Goal: Complete Application Form: Complete application form

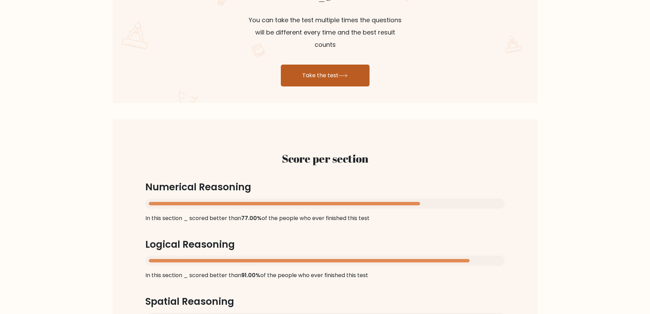
scroll to position [410, 0]
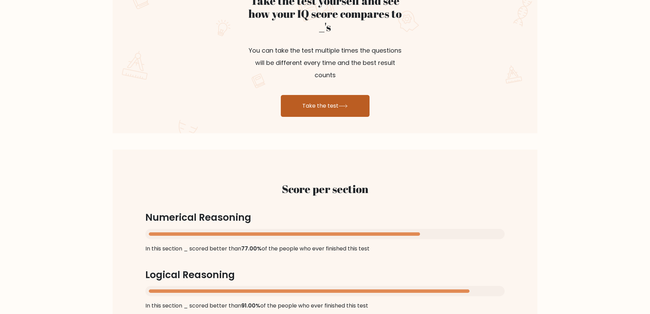
click at [320, 95] on link "Take the test" at bounding box center [325, 106] width 89 height 22
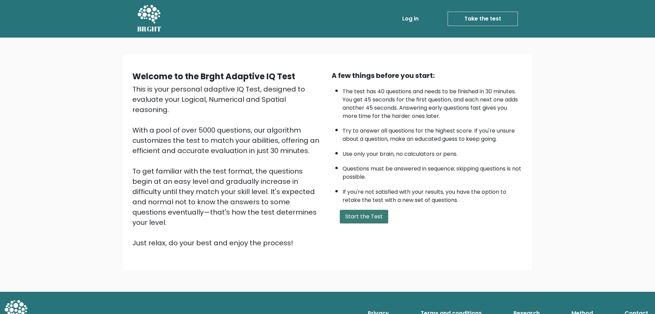
click at [364, 210] on button "Start the Test" at bounding box center [364, 217] width 48 height 14
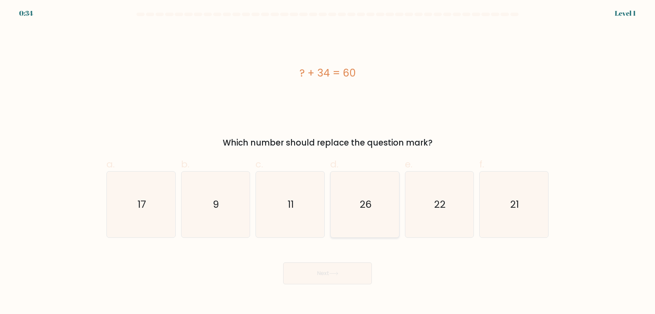
click at [383, 203] on icon "26" at bounding box center [365, 204] width 66 height 66
click at [328, 161] on input "d. 26" at bounding box center [328, 159] width 0 height 4
radio input "true"
click at [339, 271] on button "Next" at bounding box center [327, 273] width 89 height 22
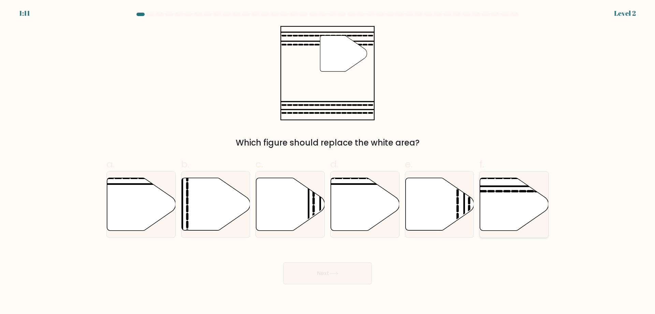
click at [508, 197] on icon at bounding box center [514, 204] width 69 height 53
click at [328, 161] on input "f." at bounding box center [328, 159] width 0 height 4
radio input "true"
click at [362, 278] on button "Next" at bounding box center [327, 273] width 89 height 22
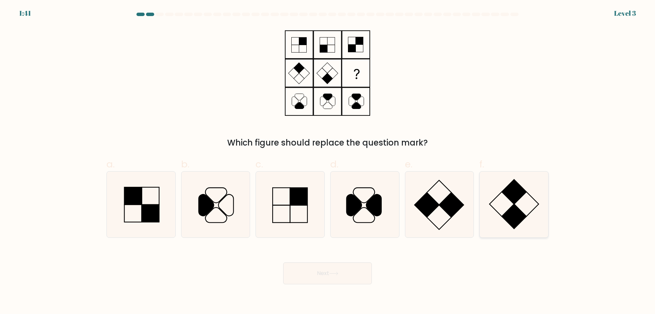
click at [518, 200] on rect at bounding box center [514, 191] width 25 height 25
click at [328, 161] on input "f." at bounding box center [328, 159] width 0 height 4
radio input "true"
click at [334, 270] on button "Next" at bounding box center [327, 273] width 89 height 22
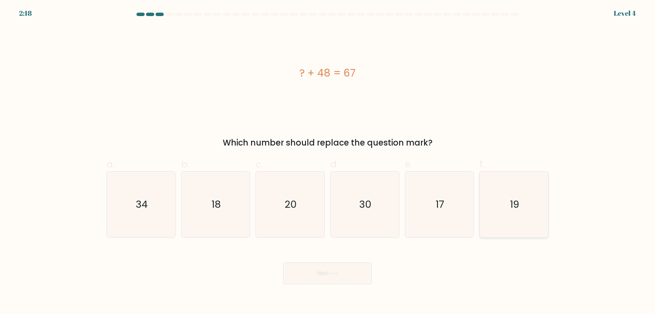
click at [545, 218] on icon "19" at bounding box center [514, 204] width 66 height 66
click at [328, 161] on input "f. 19" at bounding box center [328, 159] width 0 height 4
radio input "true"
click at [328, 278] on button "Next" at bounding box center [327, 273] width 89 height 22
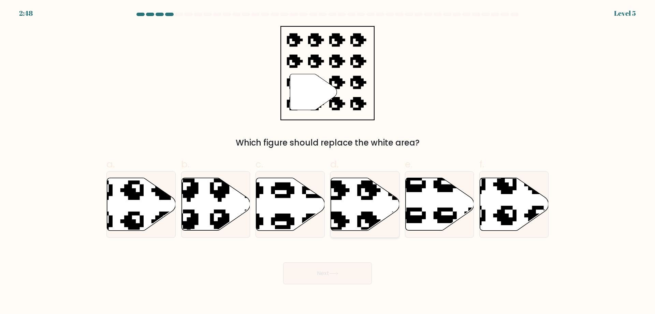
click at [361, 207] on icon at bounding box center [365, 204] width 69 height 53
click at [328, 161] on input "d." at bounding box center [328, 159] width 0 height 4
radio input "true"
click at [350, 282] on button "Next" at bounding box center [327, 273] width 89 height 22
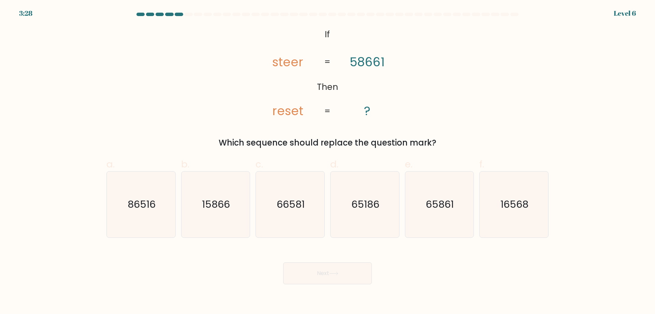
click at [288, 114] on tspan "reset" at bounding box center [287, 110] width 31 height 17
click at [517, 215] on icon "16568" at bounding box center [514, 204] width 66 height 66
click at [328, 161] on input "f. 16568" at bounding box center [328, 159] width 0 height 4
radio input "true"
click at [362, 276] on button "Next" at bounding box center [327, 273] width 89 height 22
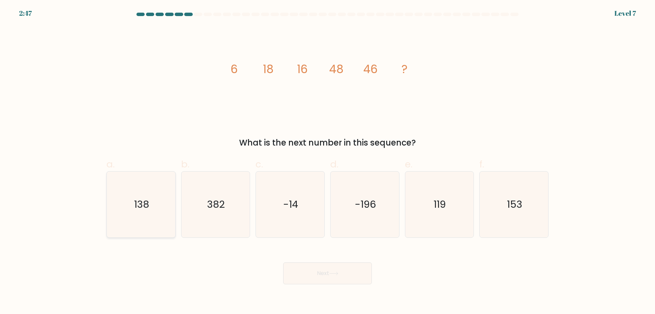
click at [135, 209] on text "138" at bounding box center [141, 204] width 15 height 14
click at [328, 161] on input "a. 138" at bounding box center [328, 159] width 0 height 4
radio input "true"
click at [327, 278] on button "Next" at bounding box center [327, 273] width 89 height 22
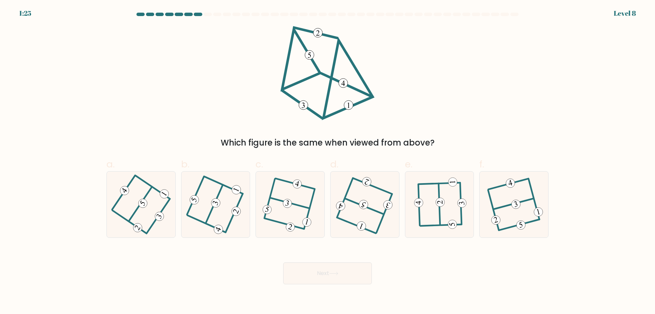
click at [283, 262] on button "Next" at bounding box center [327, 273] width 89 height 22
click at [412, 280] on div "Next" at bounding box center [327, 265] width 451 height 38
drag, startPoint x: 432, startPoint y: 213, endPoint x: 432, endPoint y: 218, distance: 5.1
click at [432, 212] on icon at bounding box center [439, 204] width 51 height 53
click at [328, 161] on input "e." at bounding box center [328, 159] width 0 height 4
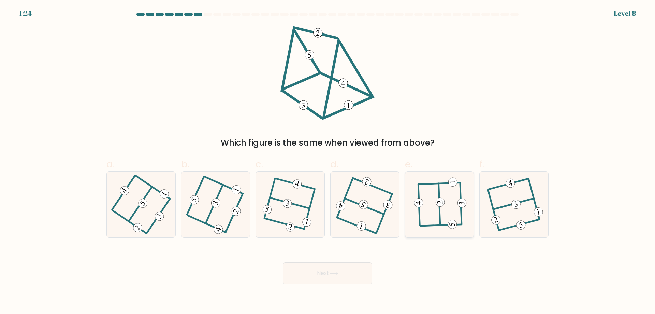
radio input "true"
click at [344, 263] on button "Next" at bounding box center [327, 273] width 89 height 22
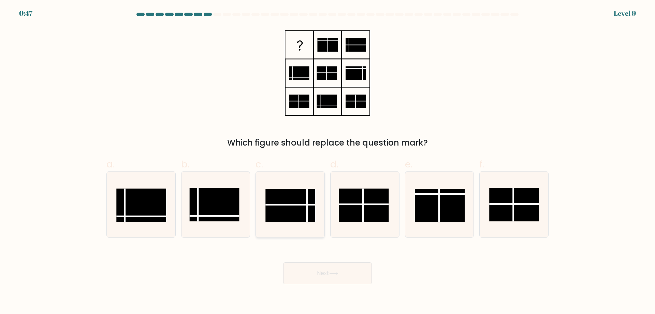
click at [287, 203] on rect at bounding box center [291, 205] width 50 height 33
click at [328, 161] on input "c." at bounding box center [328, 159] width 0 height 4
radio input "true"
click at [208, 194] on rect at bounding box center [215, 204] width 50 height 33
click at [328, 161] on input "b." at bounding box center [328, 159] width 0 height 4
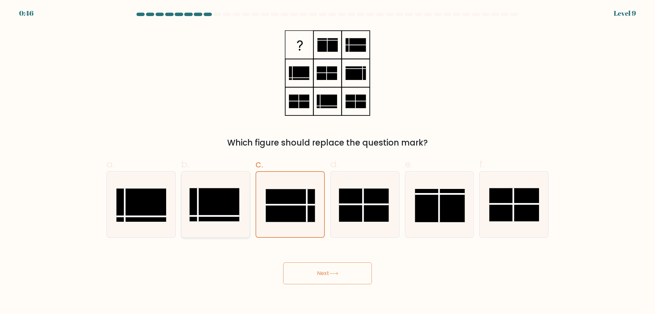
radio input "true"
click at [139, 190] on rect at bounding box center [141, 204] width 50 height 33
click at [328, 161] on input "a." at bounding box center [328, 159] width 0 height 4
radio input "true"
click at [220, 222] on icon at bounding box center [216, 204] width 66 height 66
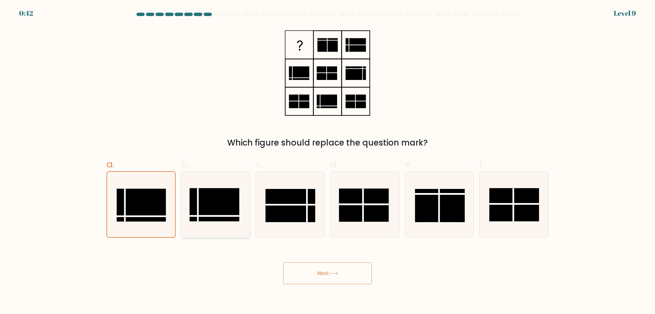
click at [328, 161] on input "b." at bounding box center [328, 159] width 0 height 4
radio input "true"
click at [283, 204] on line at bounding box center [291, 204] width 50 height 0
click at [328, 161] on input "c." at bounding box center [328, 159] width 0 height 4
radio input "true"
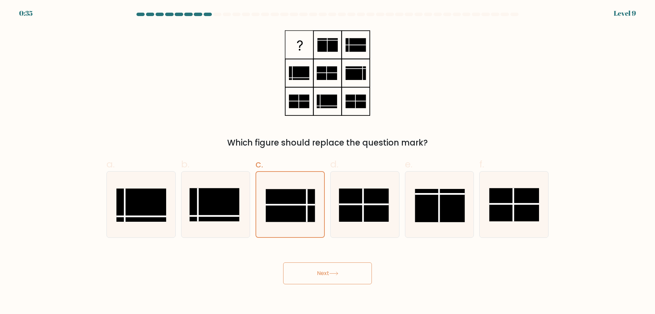
click at [335, 267] on button "Next" at bounding box center [327, 273] width 89 height 22
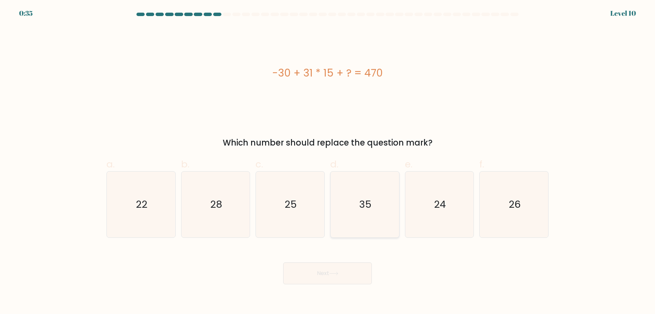
click at [379, 231] on icon "35" at bounding box center [365, 204] width 66 height 66
click at [328, 161] on input "d. 35" at bounding box center [328, 159] width 0 height 4
radio input "true"
click at [341, 272] on button "Next" at bounding box center [327, 273] width 89 height 22
click at [345, 278] on button "Next" at bounding box center [327, 273] width 89 height 22
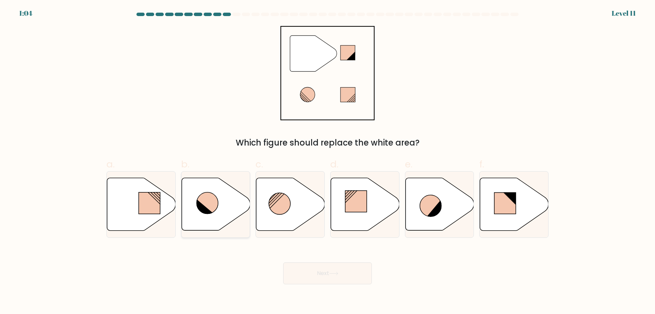
click at [217, 213] on icon at bounding box center [216, 204] width 69 height 53
click at [328, 161] on input "b." at bounding box center [328, 159] width 0 height 4
radio input "true"
click at [332, 279] on button "Next" at bounding box center [327, 273] width 89 height 22
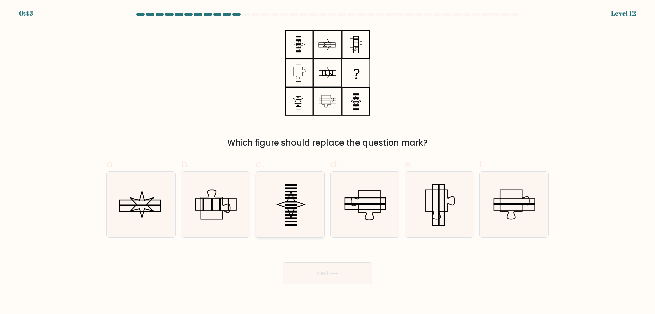
click at [288, 211] on rect at bounding box center [291, 212] width 13 height 2
click at [328, 161] on input "c." at bounding box center [328, 159] width 0 height 4
radio input "true"
click at [341, 276] on button "Next" at bounding box center [327, 273] width 89 height 22
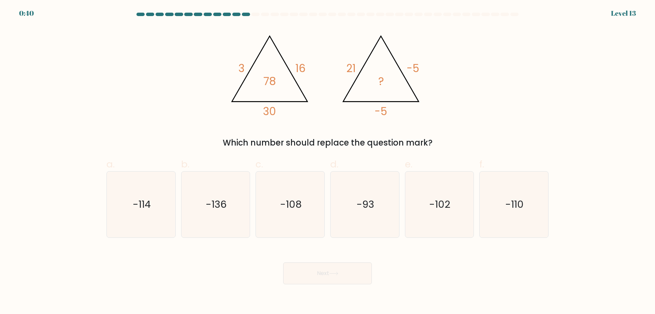
drag, startPoint x: 341, startPoint y: 276, endPoint x: 468, endPoint y: 248, distance: 130.6
click at [506, 212] on icon "-110" at bounding box center [514, 204] width 66 height 66
click at [328, 161] on input "f. -110" at bounding box center [328, 159] width 0 height 4
radio input "true"
click at [314, 281] on button "Next" at bounding box center [327, 273] width 89 height 22
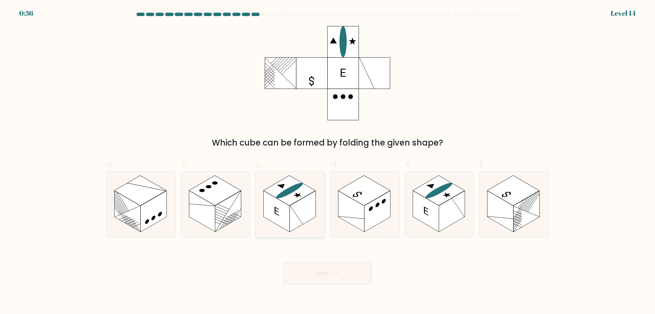
click at [288, 207] on rect at bounding box center [277, 210] width 26 height 41
click at [328, 161] on input "c." at bounding box center [328, 159] width 0 height 4
radio input "true"
click at [309, 273] on button "Next" at bounding box center [327, 273] width 89 height 22
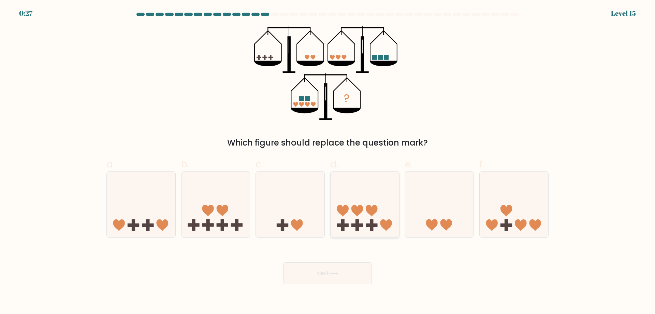
click at [373, 232] on icon at bounding box center [365, 204] width 69 height 57
click at [328, 161] on input "d." at bounding box center [328, 159] width 0 height 4
radio input "true"
click at [351, 272] on button "Next" at bounding box center [327, 273] width 89 height 22
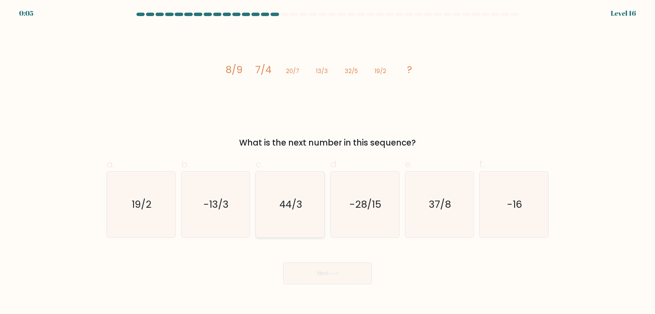
click at [302, 217] on icon "44/3" at bounding box center [290, 204] width 66 height 66
click at [328, 161] on input "c. 44/3" at bounding box center [328, 159] width 0 height 4
radio input "true"
click at [338, 269] on button "Next" at bounding box center [327, 273] width 89 height 22
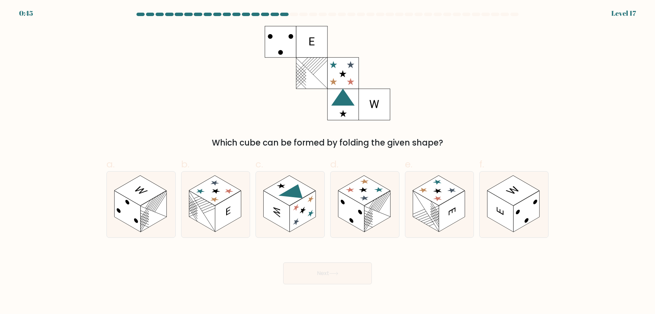
drag, startPoint x: 345, startPoint y: 277, endPoint x: 521, endPoint y: 90, distance: 256.9
click at [521, 90] on form at bounding box center [327, 148] width 655 height 271
click at [261, 192] on icon at bounding box center [290, 204] width 69 height 66
click at [328, 161] on input "c." at bounding box center [328, 159] width 0 height 4
radio input "true"
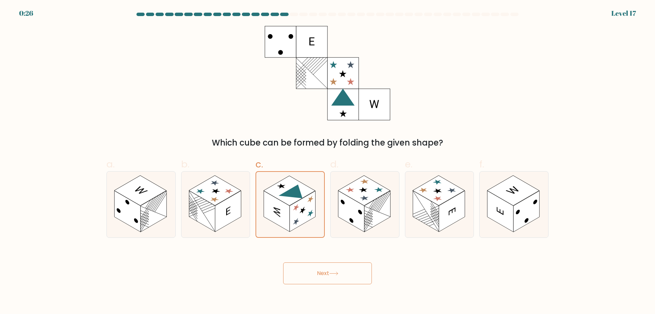
click at [330, 268] on button "Next" at bounding box center [327, 273] width 89 height 22
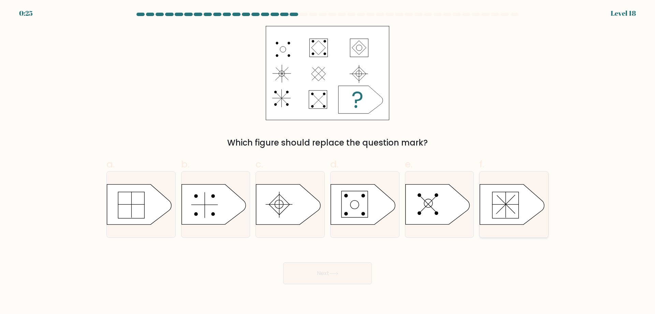
click at [488, 193] on icon at bounding box center [512, 204] width 64 height 40
click at [328, 161] on input "f." at bounding box center [328, 159] width 0 height 4
radio input "true"
click at [343, 273] on button "Next" at bounding box center [327, 273] width 89 height 22
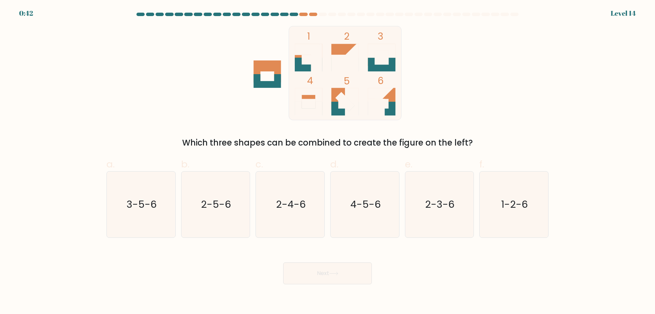
click at [312, 16] on div at bounding box center [327, 16] width 451 height 6
click at [304, 16] on div at bounding box center [303, 14] width 8 height 3
click at [439, 209] on icon "2-3-6" at bounding box center [439, 204] width 66 height 66
click at [328, 161] on input "e. 2-3-6" at bounding box center [328, 159] width 0 height 4
radio input "true"
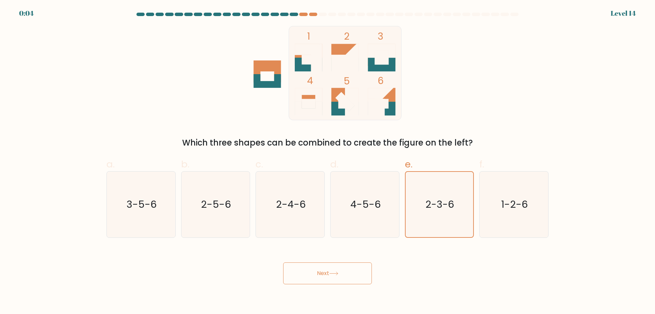
click at [318, 265] on button "Next" at bounding box center [327, 273] width 89 height 22
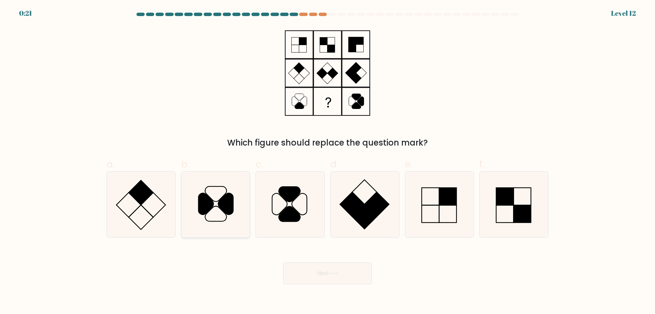
click at [247, 197] on icon at bounding box center [216, 204] width 66 height 66
click at [328, 161] on input "b." at bounding box center [328, 159] width 0 height 4
radio input "true"
click at [304, 277] on button "Next" at bounding box center [327, 273] width 89 height 22
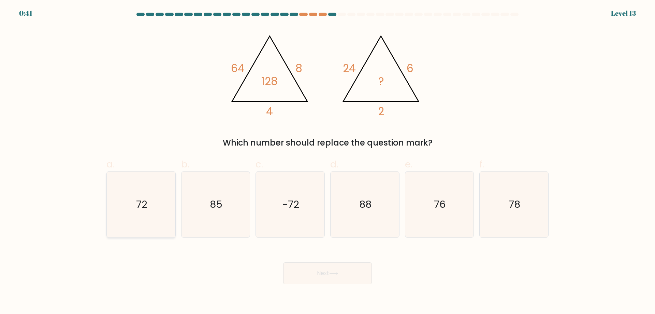
click at [145, 208] on text "72" at bounding box center [141, 204] width 11 height 14
click at [328, 161] on input "a. 72" at bounding box center [328, 159] width 0 height 4
radio input "true"
click at [351, 273] on button "Next" at bounding box center [327, 273] width 89 height 22
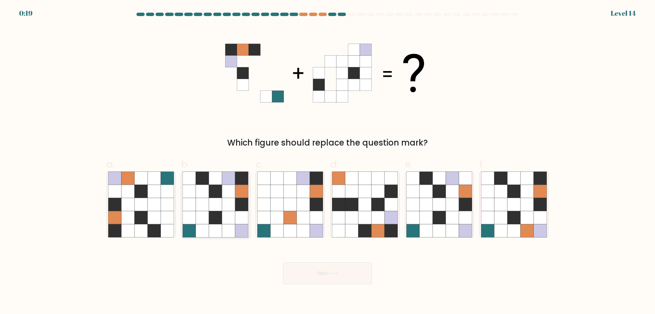
click at [224, 174] on icon at bounding box center [228, 177] width 13 height 13
click at [328, 161] on input "b." at bounding box center [328, 159] width 0 height 4
radio input "true"
click at [312, 271] on button "Next" at bounding box center [327, 273] width 89 height 22
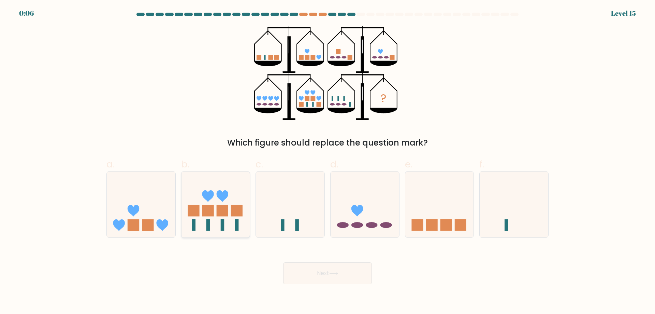
click at [244, 211] on icon at bounding box center [216, 204] width 69 height 57
click at [328, 161] on input "b." at bounding box center [328, 159] width 0 height 4
radio input "true"
click at [310, 276] on button "Next" at bounding box center [327, 273] width 89 height 22
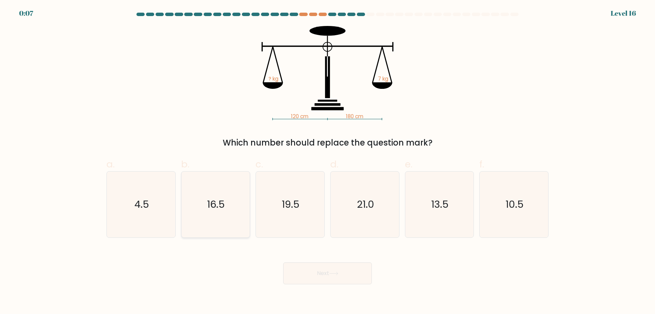
drag, startPoint x: 227, startPoint y: 216, endPoint x: 273, endPoint y: 239, distance: 51.3
click at [227, 216] on icon "16.5" at bounding box center [216, 204] width 66 height 66
click at [328, 161] on input "b. 16.5" at bounding box center [328, 159] width 0 height 4
radio input "true"
click at [349, 281] on button "Next" at bounding box center [327, 273] width 89 height 22
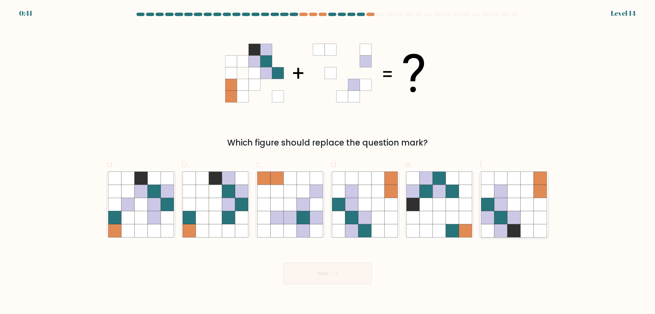
click at [505, 199] on icon at bounding box center [501, 204] width 13 height 13
click at [328, 161] on input "f." at bounding box center [328, 159] width 0 height 4
radio input "true"
drag, startPoint x: 356, startPoint y: 285, endPoint x: 354, endPoint y: 279, distance: 6.0
click at [356, 284] on body "0:41 Level 14" at bounding box center [327, 157] width 655 height 314
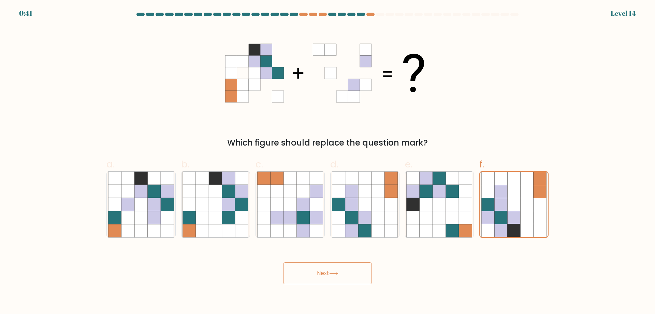
click at [350, 267] on button "Next" at bounding box center [327, 273] width 89 height 22
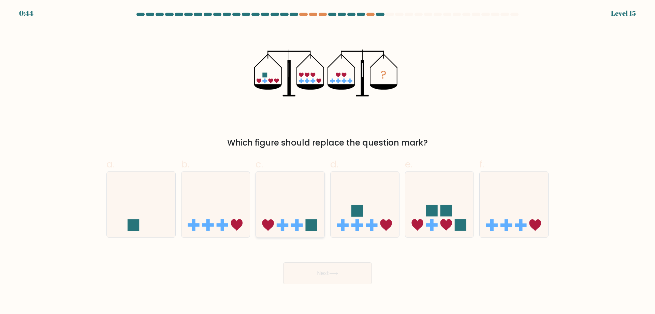
click at [291, 199] on icon at bounding box center [290, 204] width 69 height 57
click at [328, 161] on input "c." at bounding box center [328, 159] width 0 height 4
radio input "true"
click at [325, 273] on button "Next" at bounding box center [327, 273] width 89 height 22
click at [335, 275] on icon at bounding box center [333, 273] width 9 height 4
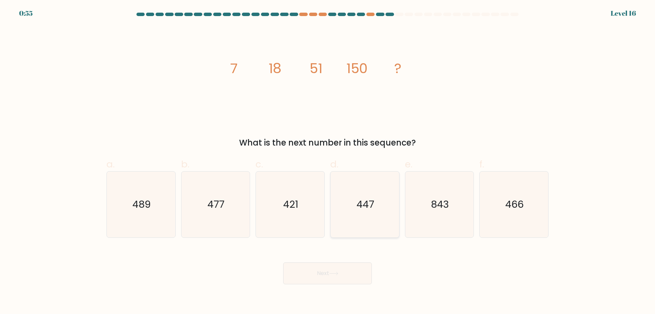
click at [367, 212] on icon "447" at bounding box center [365, 204] width 66 height 66
click at [328, 161] on input "d. 447" at bounding box center [328, 159] width 0 height 4
radio input "true"
click at [339, 276] on button "Next" at bounding box center [327, 273] width 89 height 22
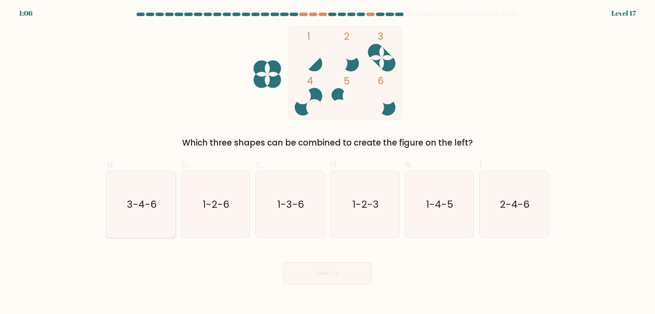
click at [143, 219] on icon "3-4-6" at bounding box center [141, 204] width 66 height 66
click at [328, 161] on input "a. 3-4-6" at bounding box center [328, 159] width 0 height 4
radio input "true"
click at [331, 278] on button "Next" at bounding box center [327, 273] width 89 height 22
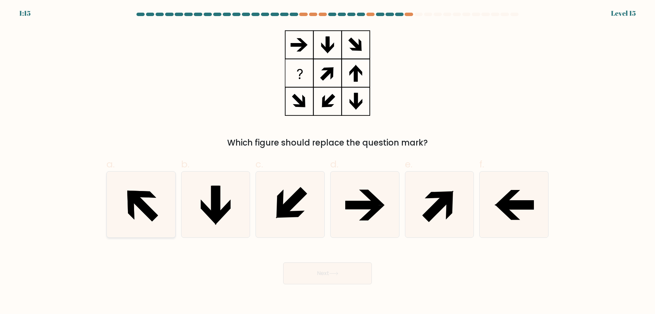
click at [132, 181] on icon at bounding box center [141, 204] width 66 height 66
click at [328, 161] on input "a." at bounding box center [328, 159] width 0 height 4
radio input "true"
click at [349, 275] on button "Next" at bounding box center [327, 273] width 89 height 22
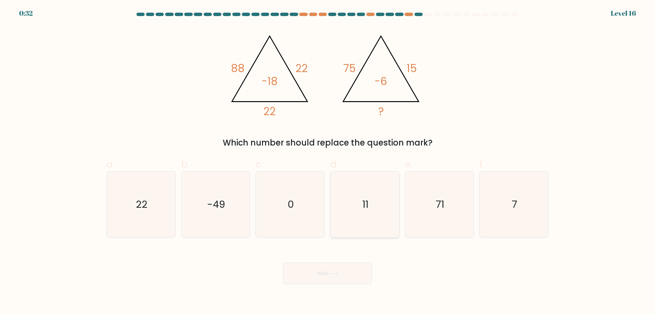
click at [393, 218] on icon "11" at bounding box center [365, 204] width 66 height 66
click at [328, 161] on input "d. 11" at bounding box center [328, 159] width 0 height 4
radio input "true"
click at [351, 275] on button "Next" at bounding box center [327, 273] width 89 height 22
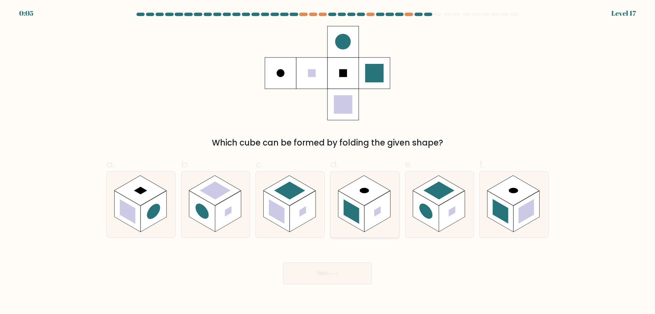
click at [363, 201] on rect at bounding box center [364, 190] width 52 height 30
click at [328, 161] on input "d." at bounding box center [328, 159] width 0 height 4
radio input "true"
click at [346, 271] on button "Next" at bounding box center [327, 273] width 89 height 22
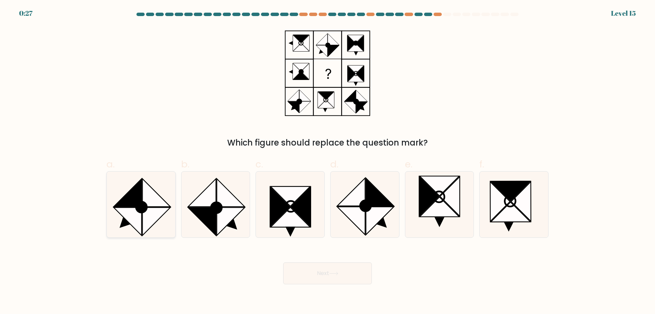
click at [152, 209] on icon at bounding box center [156, 221] width 28 height 28
click at [328, 161] on input "a." at bounding box center [328, 159] width 0 height 4
radio input "true"
click at [354, 284] on body "0:27 Level 15" at bounding box center [327, 157] width 655 height 314
click at [356, 275] on button "Next" at bounding box center [327, 273] width 89 height 22
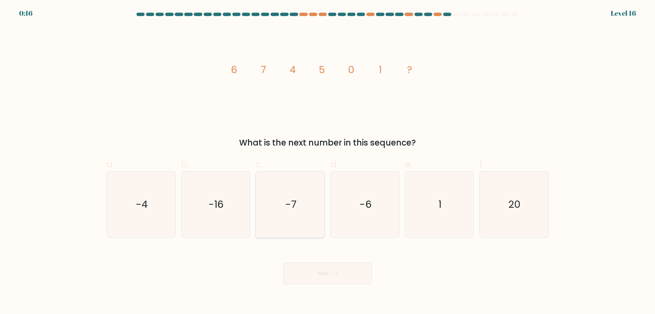
click at [298, 191] on icon "-7" at bounding box center [290, 204] width 66 height 66
click at [328, 161] on input "c. -7" at bounding box center [328, 159] width 0 height 4
radio input "true"
click at [336, 277] on button "Next" at bounding box center [327, 273] width 89 height 22
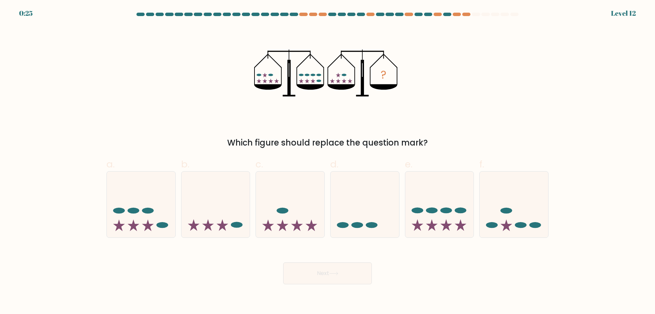
click at [235, 119] on div "? Which figure should replace the question mark?" at bounding box center [327, 87] width 451 height 123
click at [160, 211] on icon at bounding box center [141, 204] width 69 height 57
click at [328, 161] on input "a." at bounding box center [328, 159] width 0 height 4
radio input "true"
click at [336, 267] on button "Next" at bounding box center [327, 273] width 89 height 22
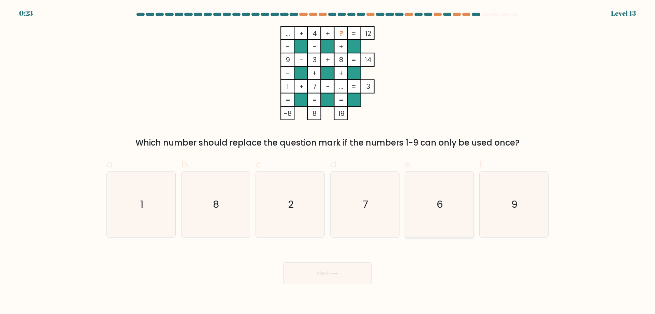
click at [461, 213] on icon "6" at bounding box center [439, 204] width 66 height 66
click at [328, 161] on input "e. 6" at bounding box center [328, 159] width 0 height 4
radio input "true"
click at [338, 276] on button "Next" at bounding box center [327, 273] width 89 height 22
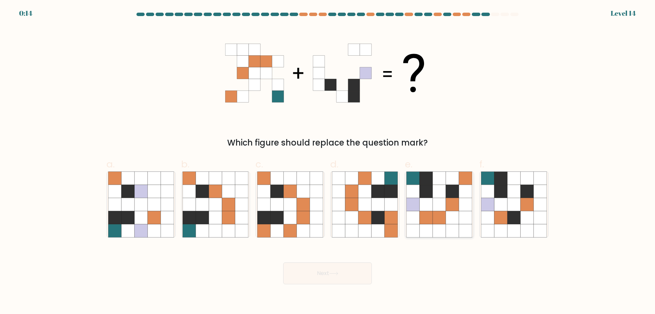
click at [454, 200] on icon at bounding box center [452, 204] width 13 height 13
click at [328, 161] on input "e." at bounding box center [328, 159] width 0 height 4
radio input "true"
click at [339, 277] on button "Next" at bounding box center [327, 273] width 89 height 22
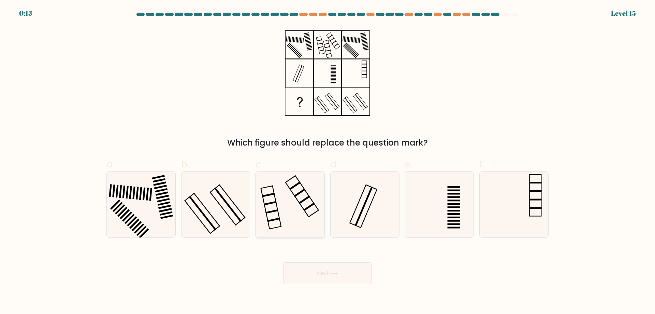
click at [285, 186] on icon at bounding box center [290, 204] width 66 height 66
click at [328, 161] on input "c." at bounding box center [328, 159] width 0 height 4
radio input "true"
click at [341, 263] on button "Next" at bounding box center [327, 273] width 89 height 22
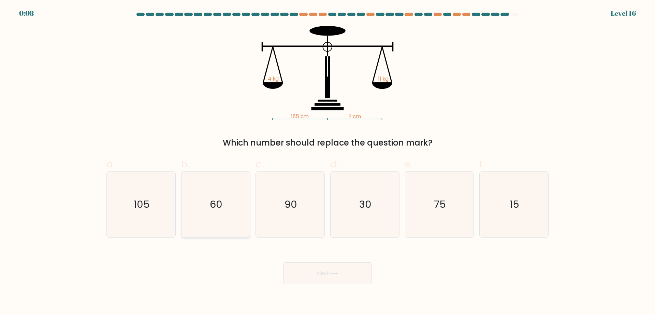
click at [224, 214] on icon "60" at bounding box center [216, 204] width 66 height 66
click at [328, 161] on input "b. 60" at bounding box center [328, 159] width 0 height 4
radio input "true"
click at [306, 270] on button "Next" at bounding box center [327, 273] width 89 height 22
click at [319, 268] on button "Next" at bounding box center [327, 273] width 89 height 22
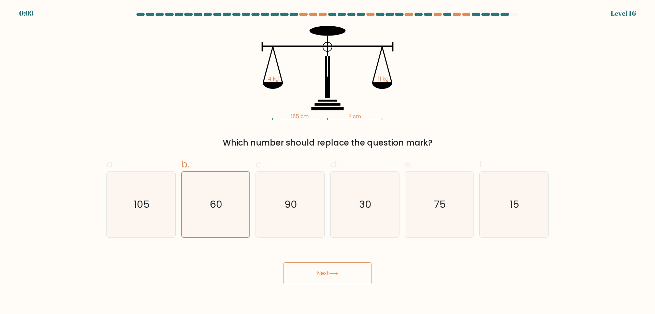
click at [321, 277] on button "Next" at bounding box center [327, 273] width 89 height 22
click at [323, 278] on button "Next" at bounding box center [327, 273] width 89 height 22
drag, startPoint x: 323, startPoint y: 278, endPoint x: 320, endPoint y: 272, distance: 6.3
click at [324, 279] on button "Next" at bounding box center [327, 273] width 89 height 22
drag, startPoint x: 124, startPoint y: 213, endPoint x: 176, endPoint y: 212, distance: 52.6
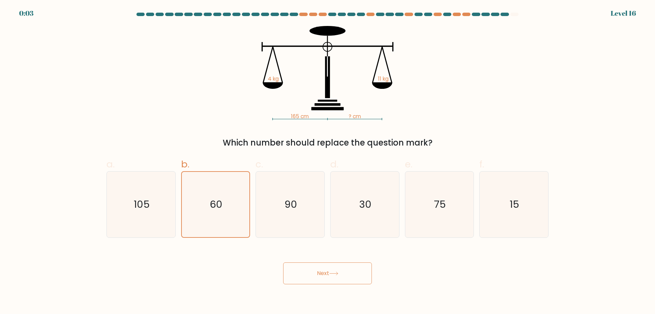
click at [124, 213] on icon "105" at bounding box center [141, 204] width 66 height 66
click at [328, 161] on input "a. 105" at bounding box center [328, 159] width 0 height 4
radio input "true"
click at [222, 212] on icon "60" at bounding box center [216, 204] width 66 height 66
click at [328, 161] on input "b. 60" at bounding box center [328, 159] width 0 height 4
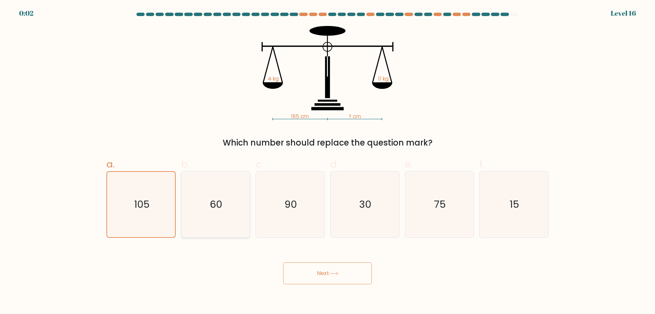
radio input "true"
click at [303, 274] on button "Next" at bounding box center [327, 273] width 89 height 22
click at [304, 273] on button "Next" at bounding box center [327, 273] width 89 height 22
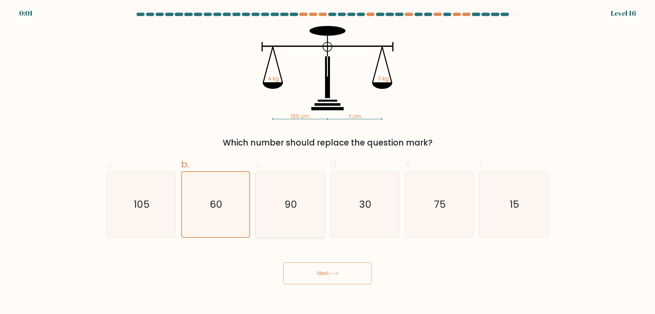
drag, startPoint x: 292, startPoint y: 184, endPoint x: 227, endPoint y: 209, distance: 69.8
click at [291, 184] on icon "90" at bounding box center [290, 204] width 66 height 66
click at [328, 161] on input "c. 90" at bounding box center [328, 159] width 0 height 4
radio input "true"
drag, startPoint x: 221, startPoint y: 206, endPoint x: 242, endPoint y: 227, distance: 29.4
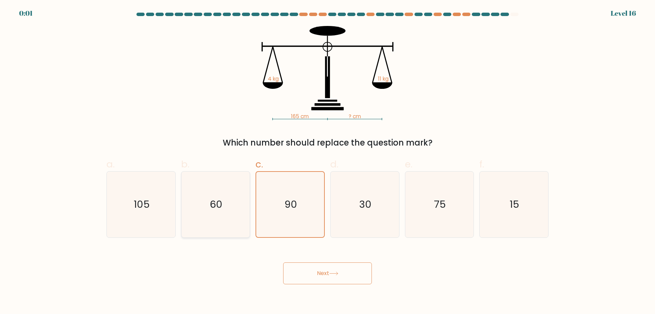
click at [220, 208] on text "60" at bounding box center [216, 204] width 13 height 14
click at [328, 161] on input "b. 60" at bounding box center [328, 159] width 0 height 4
radio input "true"
drag, startPoint x: 319, startPoint y: 280, endPoint x: 323, endPoint y: 282, distance: 4.0
click at [323, 283] on button "Next" at bounding box center [327, 273] width 89 height 22
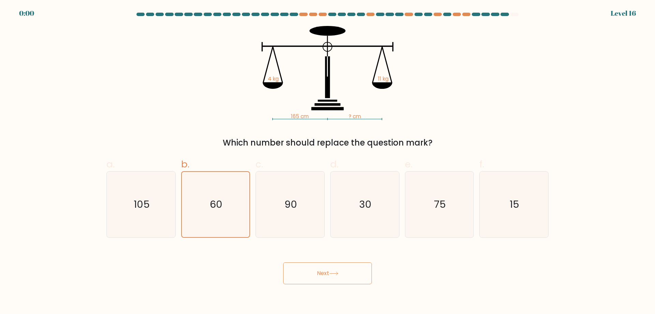
click at [323, 282] on button "Next" at bounding box center [327, 273] width 89 height 22
click at [322, 280] on button "Next" at bounding box center [327, 273] width 89 height 22
click at [323, 277] on button "Next" at bounding box center [327, 273] width 89 height 22
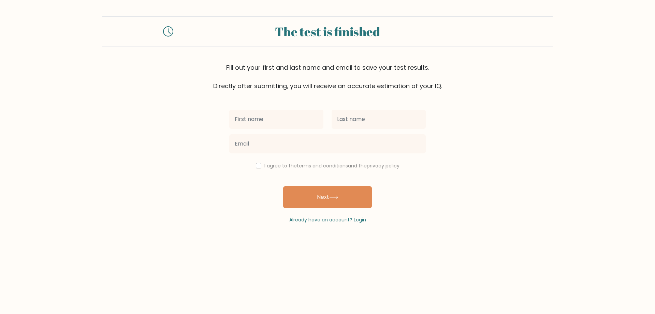
click at [258, 112] on input "text" at bounding box center [276, 119] width 94 height 19
type input "_"
click at [362, 117] on input "text" at bounding box center [379, 119] width 94 height 19
type input "_"
click at [331, 217] on link "Already have an account? Login" at bounding box center [327, 219] width 77 height 7
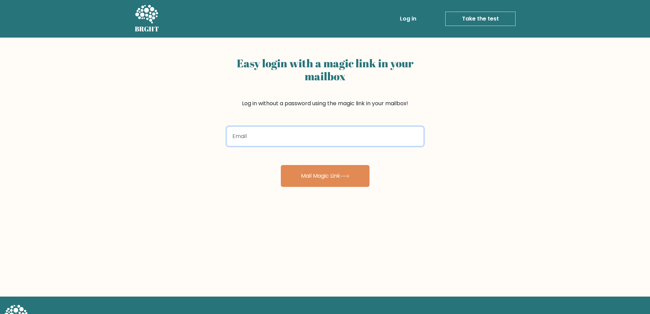
click at [287, 139] on input "email" at bounding box center [325, 136] width 197 height 19
paste input "[EMAIL_ADDRESS][DOMAIN_NAME]"
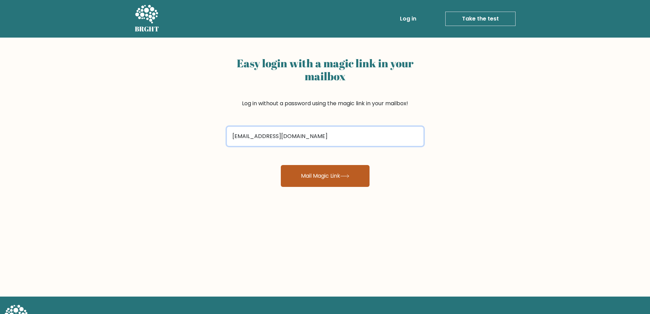
type input "[EMAIL_ADDRESS][DOMAIN_NAME]"
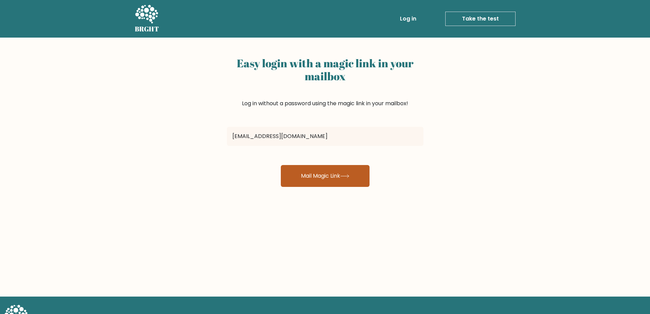
click at [329, 174] on button "Mail Magic Link" at bounding box center [325, 176] width 89 height 22
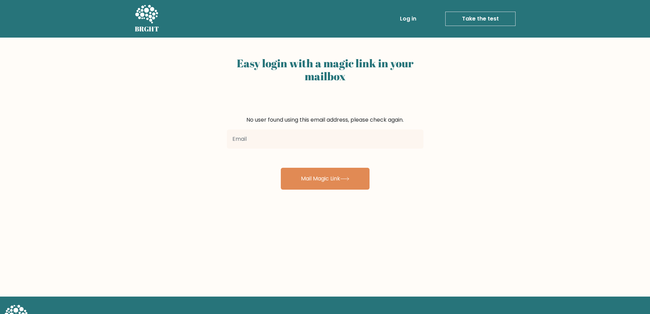
drag, startPoint x: 0, startPoint y: 0, endPoint x: 304, endPoint y: 131, distance: 331.0
click at [304, 131] on input "email" at bounding box center [325, 138] width 197 height 19
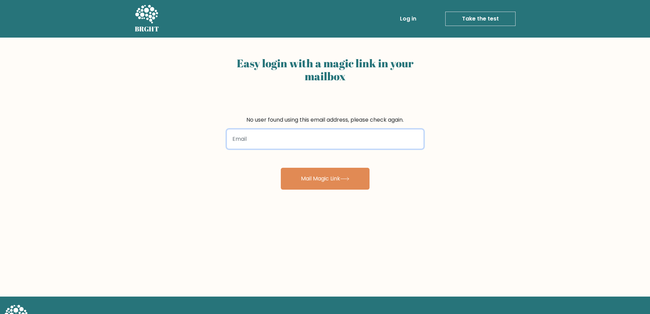
click at [312, 148] on div at bounding box center [325, 139] width 205 height 25
paste input "dumbliauskasjokubas@gmail.com"
type input "dumbliauskasjokubas@gmail.com"
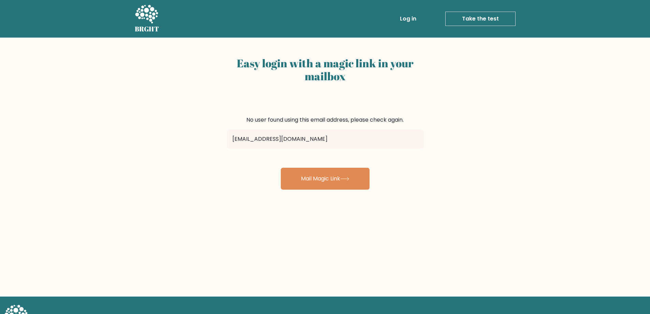
click at [405, 162] on form "No user found using this email address, please check again. dumbliauskasjokubas…" at bounding box center [325, 153] width 197 height 74
click at [354, 180] on button "Mail Magic Link" at bounding box center [325, 179] width 89 height 22
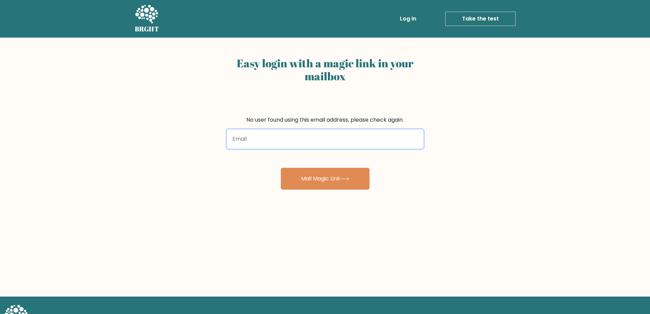
paste input "[EMAIL_ADDRESS][DOMAIN_NAME]"
drag, startPoint x: 342, startPoint y: 138, endPoint x: 120, endPoint y: 108, distance: 224.0
click at [120, 108] on div "Easy login with a magic link in your mailbox No user found using this email add…" at bounding box center [325, 167] width 650 height 259
type input "sa"
drag, startPoint x: 307, startPoint y: 131, endPoint x: 182, endPoint y: 131, distance: 125.3
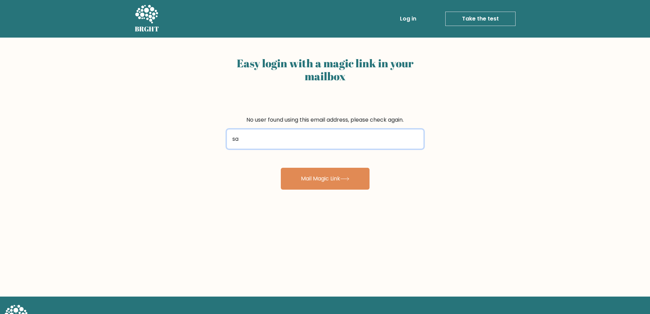
click at [184, 131] on div "Easy login with a magic link in your mailbox No user found using this email add…" at bounding box center [325, 167] width 650 height 259
paste input "[EMAIL_ADDRESS][DOMAIN_NAME]"
type input "[EMAIL_ADDRESS][DOMAIN_NAME]"
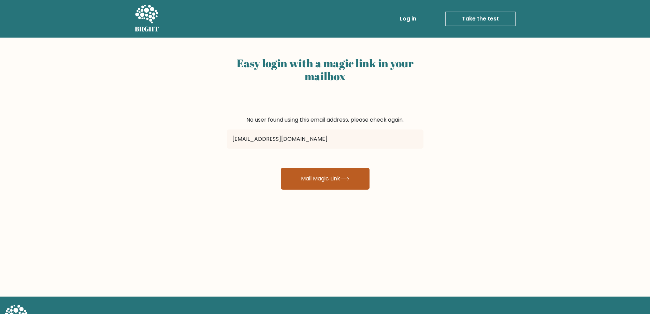
click at [316, 168] on button "Mail Magic Link" at bounding box center [325, 179] width 89 height 22
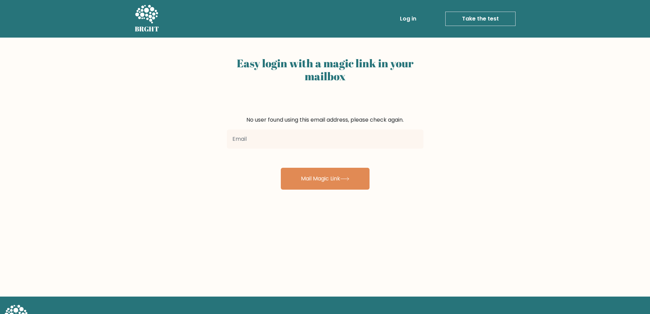
click at [268, 143] on input "email" at bounding box center [325, 138] width 197 height 19
click at [234, 104] on div "Easy login with a magic link in your mailbox" at bounding box center [325, 85] width 197 height 62
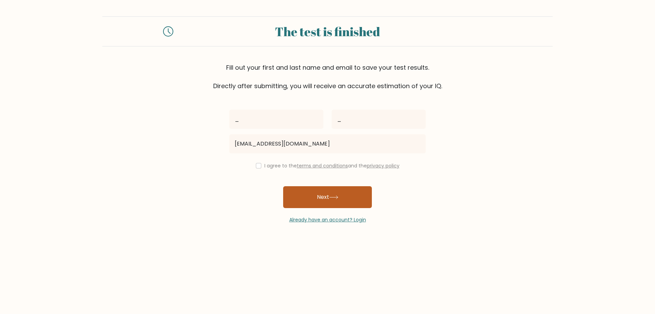
type input "[EMAIL_ADDRESS][DOMAIN_NAME]"
click at [351, 191] on button "Next" at bounding box center [327, 197] width 89 height 22
click at [253, 165] on div "I agree to the terms and conditions and the privacy policy" at bounding box center [327, 165] width 205 height 8
drag, startPoint x: 256, startPoint y: 162, endPoint x: 260, endPoint y: 167, distance: 6.3
click at [257, 165] on div "I agree to the terms and conditions and the privacy policy" at bounding box center [327, 165] width 205 height 8
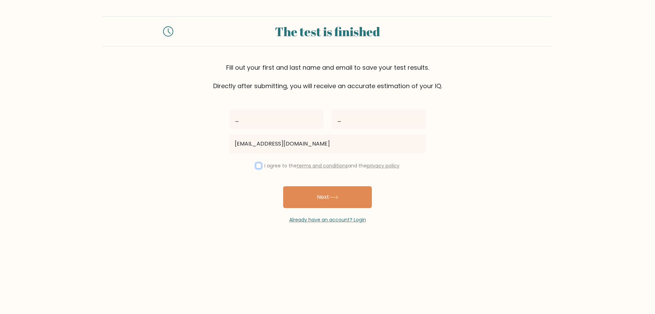
click at [259, 165] on input "checkbox" at bounding box center [258, 165] width 5 height 5
checkbox input "true"
click at [321, 197] on button "Next" at bounding box center [327, 197] width 89 height 22
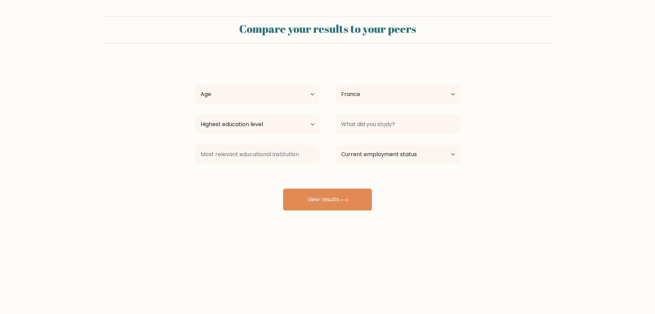
select select "FR"
click at [263, 77] on div "_ _ Age Under 18 years old 18-24 years old 25-34 years old 35-44 years old 45-5…" at bounding box center [327, 135] width 273 height 150
drag, startPoint x: 260, startPoint y: 89, endPoint x: 260, endPoint y: 97, distance: 7.8
click at [260, 97] on select "Age Under 18 years old 18-24 years old 25-34 years old 35-44 years old 45-54 ye…" at bounding box center [257, 94] width 124 height 19
select select "18_24"
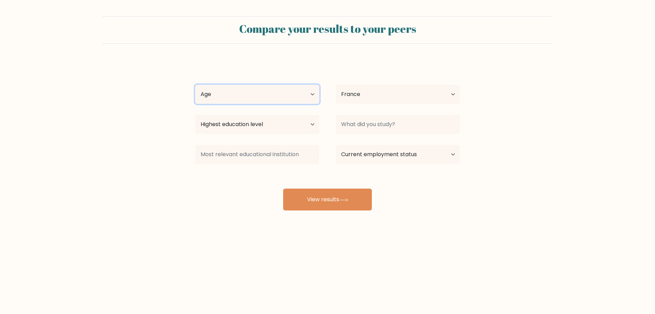
click at [195, 85] on select "Age Under 18 years old 18-24 years old 25-34 years old 35-44 years old 45-54 ye…" at bounding box center [257, 94] width 124 height 19
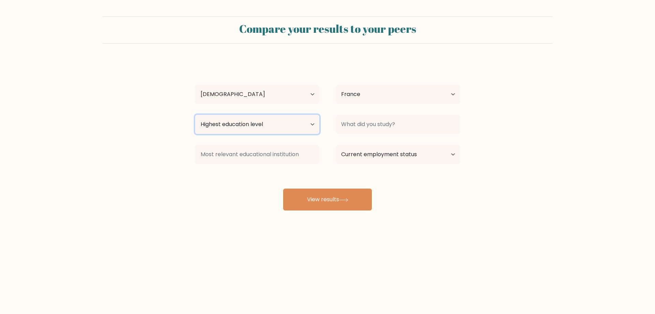
click at [266, 125] on select "Highest education level No schooling Primary Lower Secondary Upper Secondary Oc…" at bounding box center [257, 124] width 124 height 19
select select "upper_secondary"
click at [195, 115] on select "Highest education level No schooling Primary Lower Secondary Upper Secondary Oc…" at bounding box center [257, 124] width 124 height 19
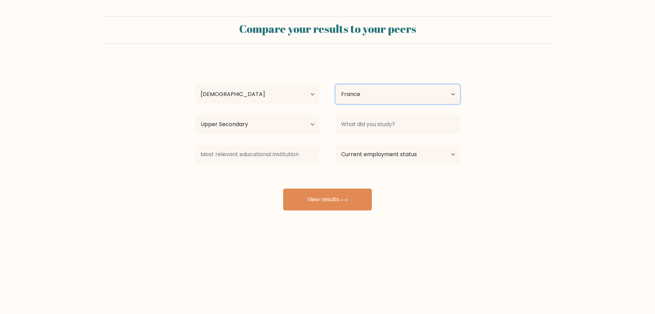
click at [372, 100] on select "Country Afghanistan Albania Algeria American Samoa Andorra Angola Anguilla Anta…" at bounding box center [398, 94] width 124 height 19
select select "LT"
click at [336, 85] on select "Country Afghanistan Albania Algeria American Samoa Andorra Angola Anguilla Anta…" at bounding box center [398, 94] width 124 height 19
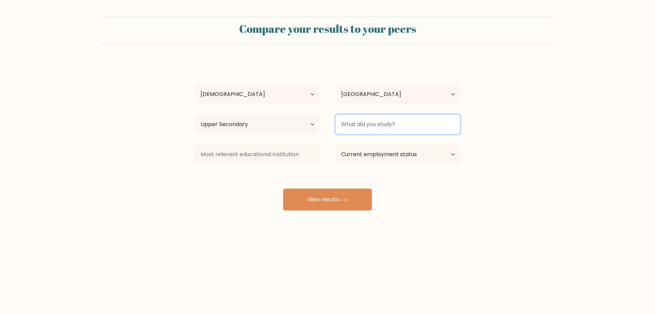
click at [375, 119] on input at bounding box center [398, 124] width 124 height 19
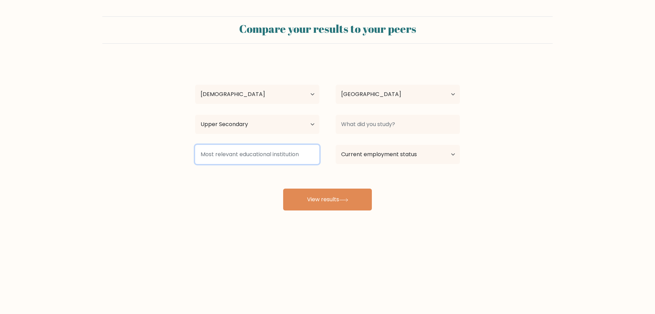
click at [274, 150] on input at bounding box center [257, 154] width 124 height 19
type input "_"
click at [436, 161] on select "Current employment status Employed Student Retired Other / prefer not to answer" at bounding box center [398, 154] width 124 height 19
select select "student"
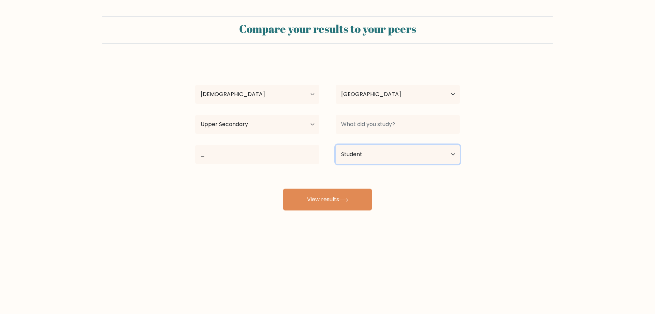
click at [336, 145] on select "Current employment status Employed Student Retired Other / prefer not to answer" at bounding box center [398, 154] width 124 height 19
click at [382, 120] on input at bounding box center [398, 124] width 124 height 19
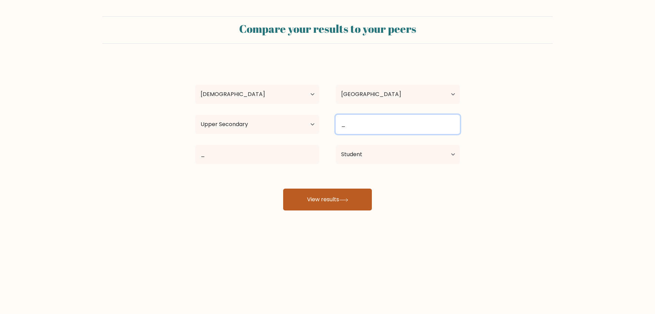
type input "_"
click at [343, 197] on button "View results" at bounding box center [327, 199] width 89 height 22
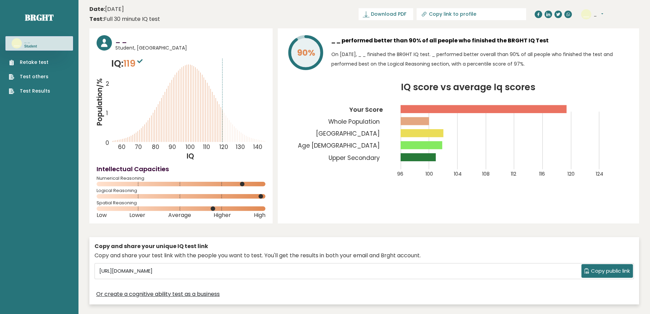
drag, startPoint x: 265, startPoint y: 243, endPoint x: 265, endPoint y: 107, distance: 136.2
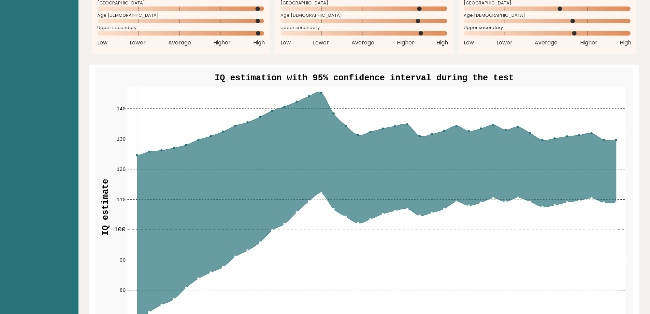
scroll to position [785, 0]
